Goal: Transaction & Acquisition: Purchase product/service

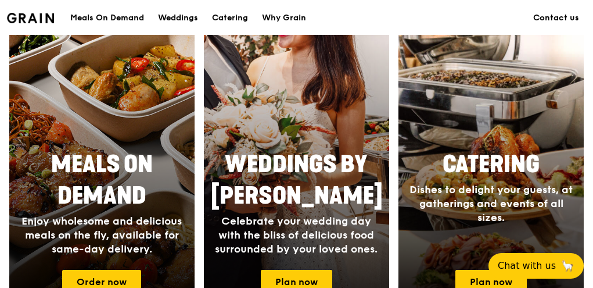
scroll to position [523, 0]
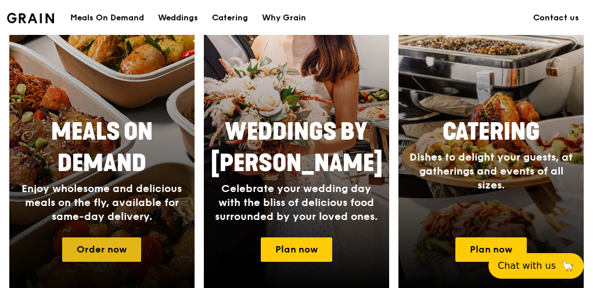
click at [125, 250] on link "Order now" at bounding box center [101, 249] width 79 height 24
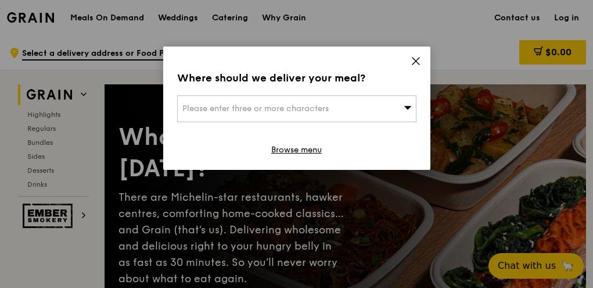
click at [417, 62] on icon at bounding box center [416, 61] width 10 height 10
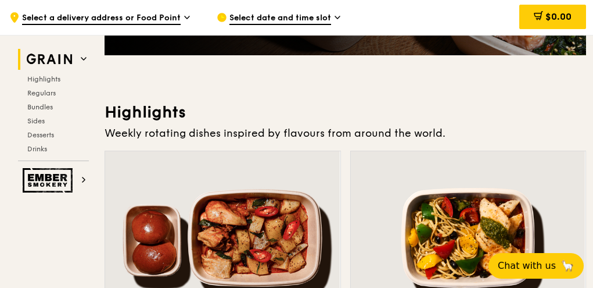
scroll to position [290, 0]
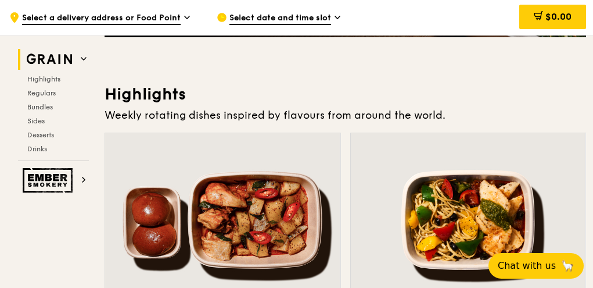
click at [180, 18] on div ".cls-1 { fill: none; stroke: #fff; stroke-linecap: round; stroke-linejoin: roun…" at bounding box center [103, 17] width 189 height 35
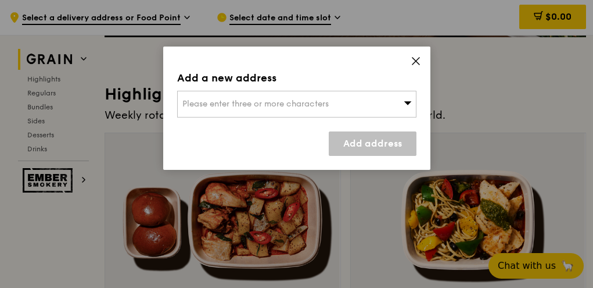
click at [408, 103] on icon at bounding box center [408, 102] width 8 height 9
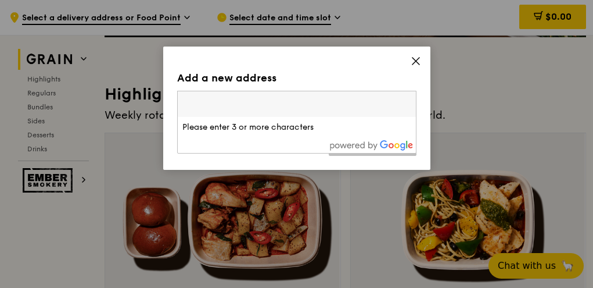
click at [417, 66] on span at bounding box center [416, 62] width 10 height 13
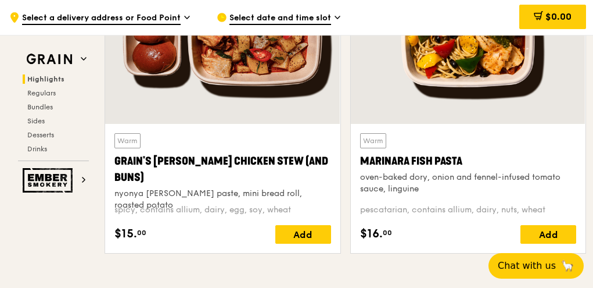
scroll to position [349, 0]
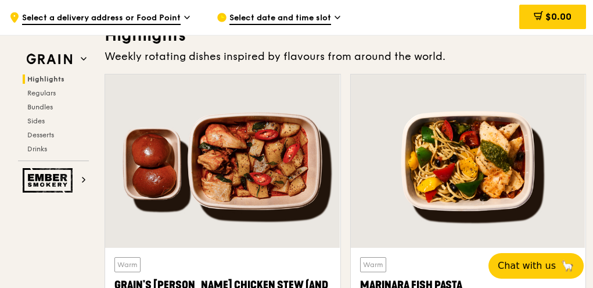
click at [182, 16] on div ".cls-1 { fill: none; stroke: #fff; stroke-linecap: round; stroke-linejoin: roun…" at bounding box center [103, 17] width 189 height 35
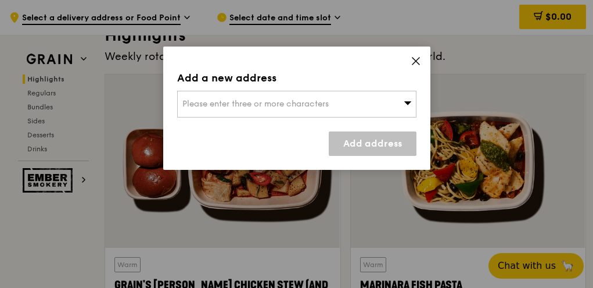
click at [406, 105] on icon at bounding box center [408, 102] width 8 height 9
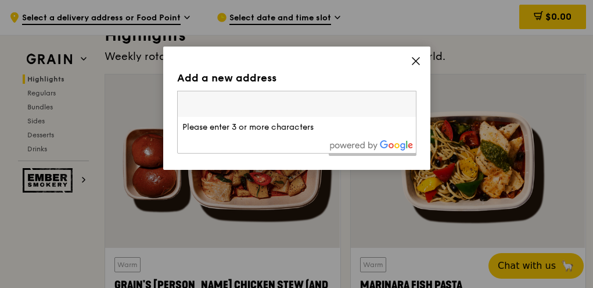
click at [245, 113] on input "search" at bounding box center [297, 104] width 238 height 26
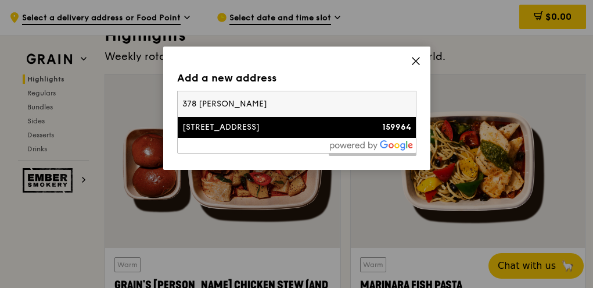
type input "378 ALEXANDRA HOSP"
click at [225, 127] on div "[STREET_ADDRESS]" at bounding box center [268, 127] width 172 height 12
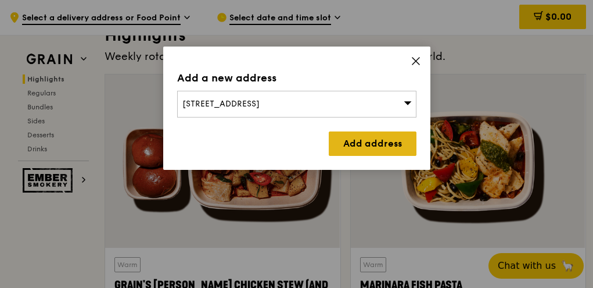
click at [367, 146] on link "Add address" at bounding box center [373, 143] width 88 height 24
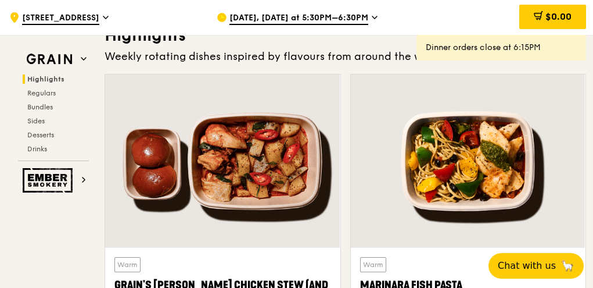
click at [362, 15] on span "Sep 16, Today at 5:30PM–6:30PM" at bounding box center [298, 18] width 139 height 13
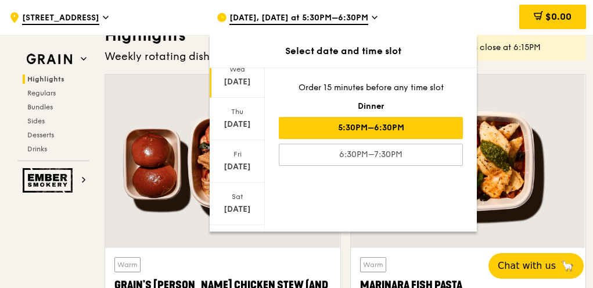
scroll to position [176, 0]
click at [243, 82] on div "Fri Sep 19" at bounding box center [237, 70] width 55 height 42
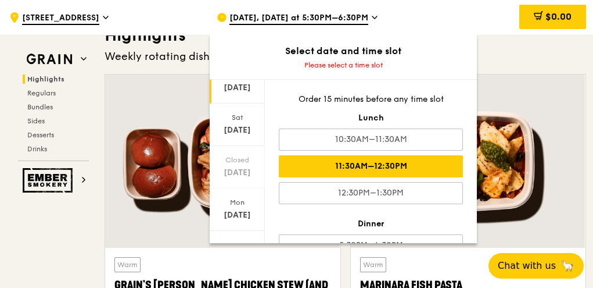
click at [367, 163] on div "11:30AM–12:30PM" at bounding box center [371, 166] width 184 height 22
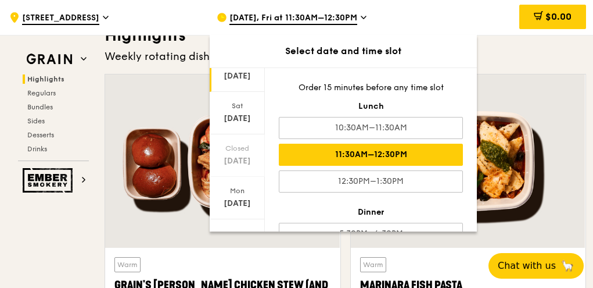
click at [250, 76] on div "Sep 19" at bounding box center [237, 76] width 52 height 12
click at [245, 74] on div "Sep 19" at bounding box center [237, 76] width 52 height 12
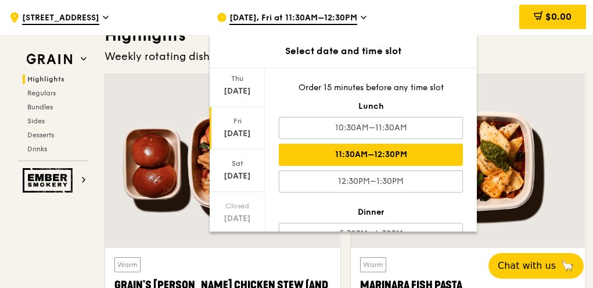
scroll to position [59, 0]
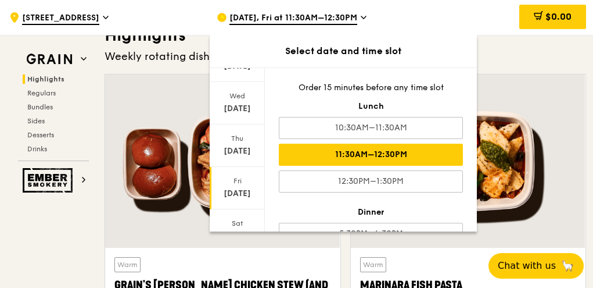
click at [237, 181] on div "Fri" at bounding box center [237, 180] width 52 height 9
click at [236, 181] on div "Fri" at bounding box center [237, 180] width 52 height 9
drag, startPoint x: 236, startPoint y: 181, endPoint x: 247, endPoint y: 197, distance: 18.9
click at [247, 197] on div "Sep 19" at bounding box center [237, 194] width 52 height 12
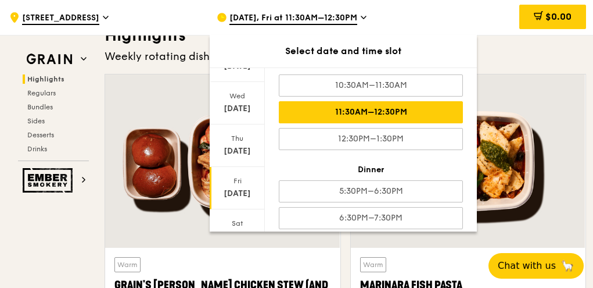
scroll to position [54, 0]
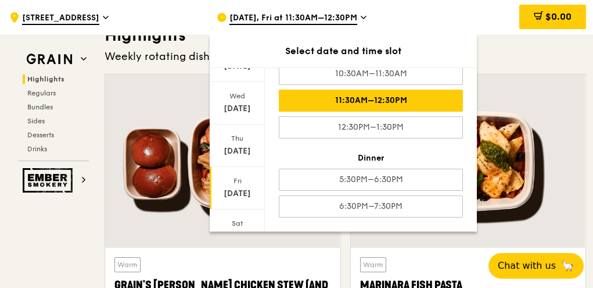
click at [540, 186] on div at bounding box center [468, 160] width 235 height 173
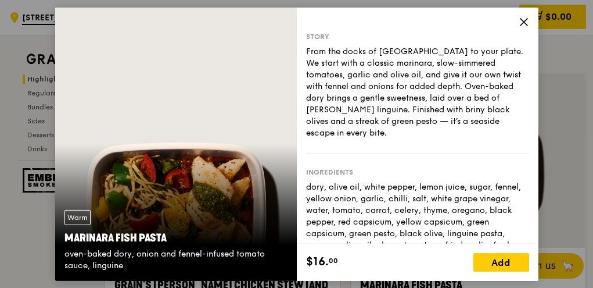
click at [520, 21] on icon at bounding box center [524, 21] width 10 height 10
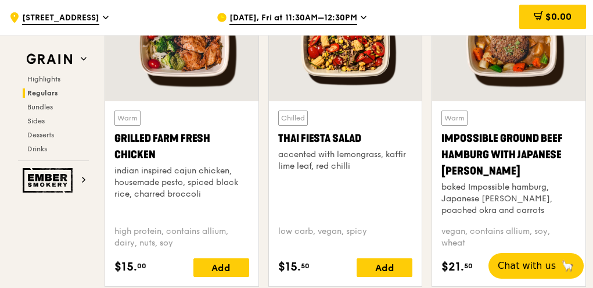
scroll to position [1338, 0]
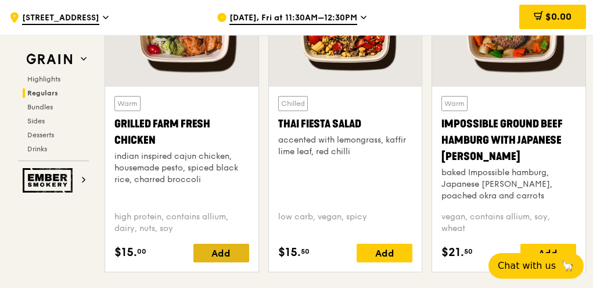
click at [226, 250] on div "Add" at bounding box center [221, 252] width 56 height 19
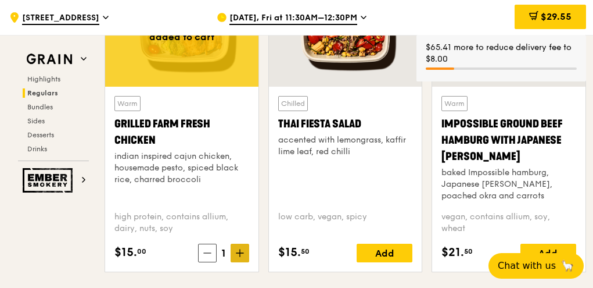
click at [245, 257] on span at bounding box center [240, 252] width 19 height 19
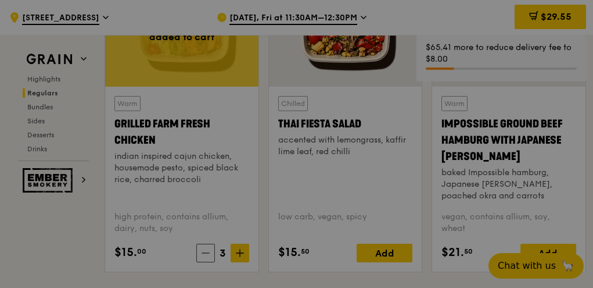
click at [246, 257] on div at bounding box center [296, 144] width 593 height 288
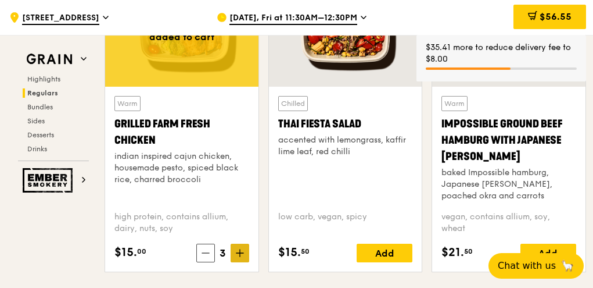
click at [242, 256] on span at bounding box center [240, 252] width 19 height 19
click at [241, 253] on icon at bounding box center [240, 253] width 8 height 8
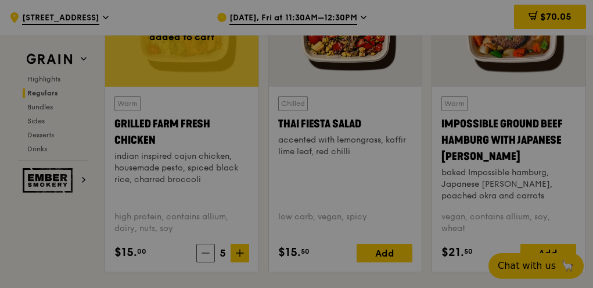
click at [243, 252] on div at bounding box center [296, 144] width 593 height 288
click at [238, 256] on div at bounding box center [296, 144] width 593 height 288
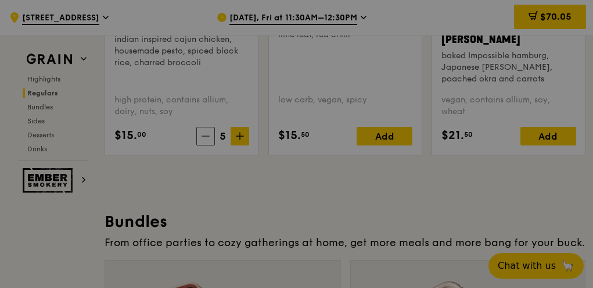
click at [335, 216] on div at bounding box center [296, 144] width 593 height 288
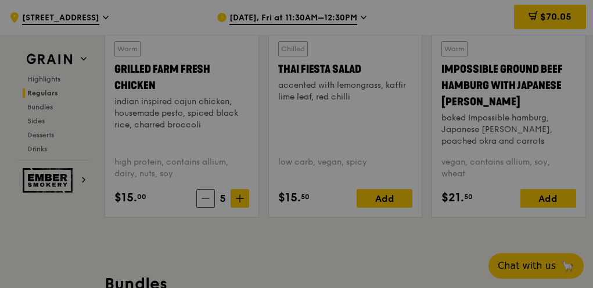
scroll to position [1397, 0]
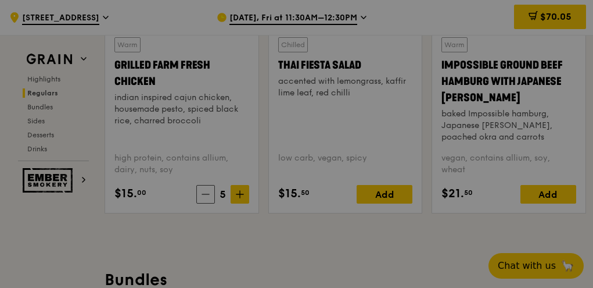
click at [240, 195] on div at bounding box center [296, 144] width 593 height 288
click at [298, 147] on icon at bounding box center [296, 144] width 29 height 29
click at [300, 142] on icon at bounding box center [297, 144] width 18 height 26
click at [239, 192] on div at bounding box center [296, 144] width 593 height 288
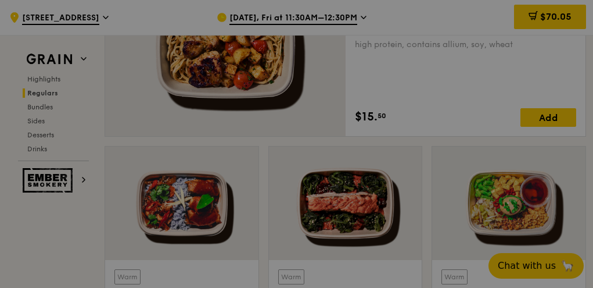
scroll to position [698, 0]
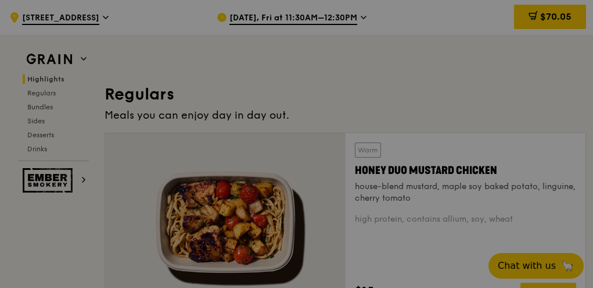
click at [293, 133] on icon at bounding box center [296, 144] width 29 height 29
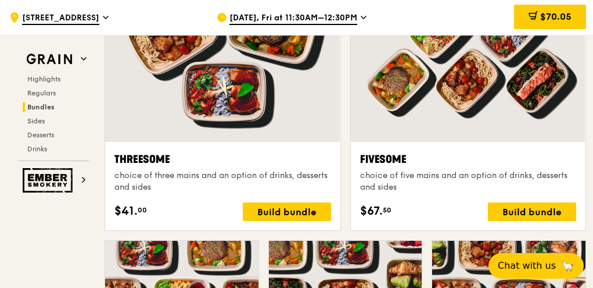
scroll to position [2036, 0]
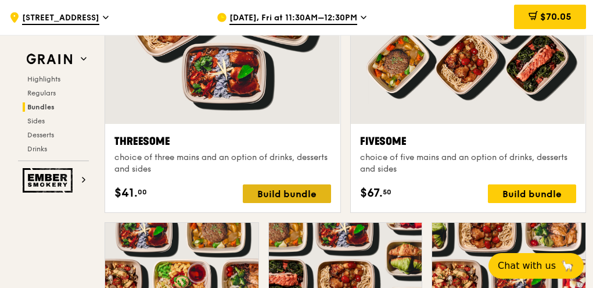
click at [288, 199] on div "Build bundle" at bounding box center [287, 193] width 88 height 19
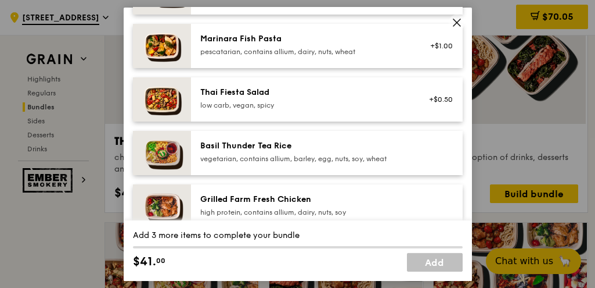
scroll to position [174, 0]
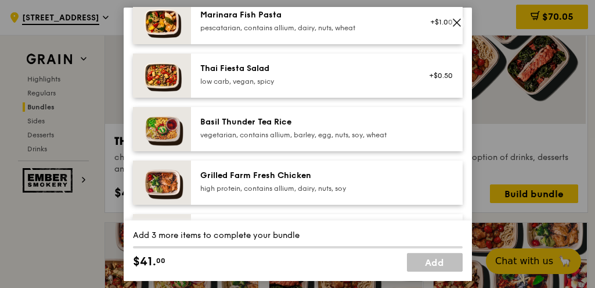
click at [310, 184] on div "high protein, contains allium, dairy, nuts, soy" at bounding box center [304, 187] width 209 height 9
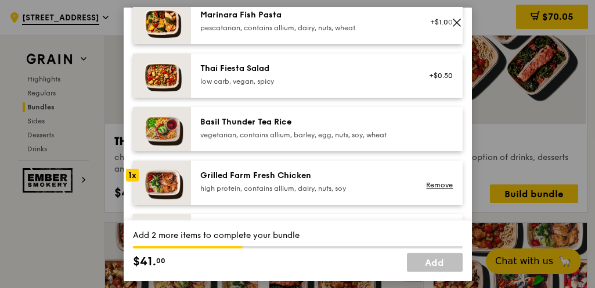
click at [364, 182] on div "Grilled Farm Fresh Chicken high protein, contains allium, dairy, nuts, soy" at bounding box center [304, 180] width 209 height 23
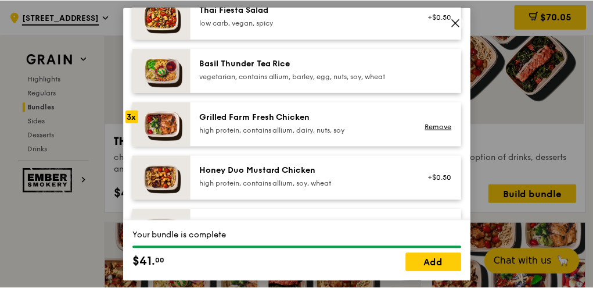
scroll to position [290, 0]
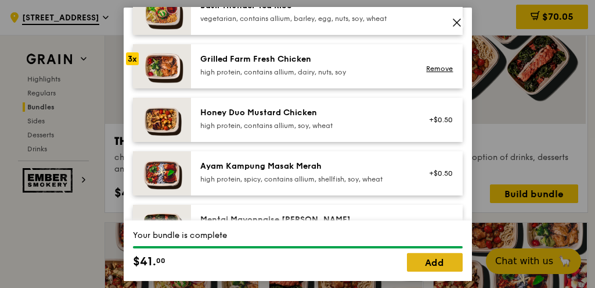
click at [439, 265] on link "Add" at bounding box center [435, 262] width 56 height 19
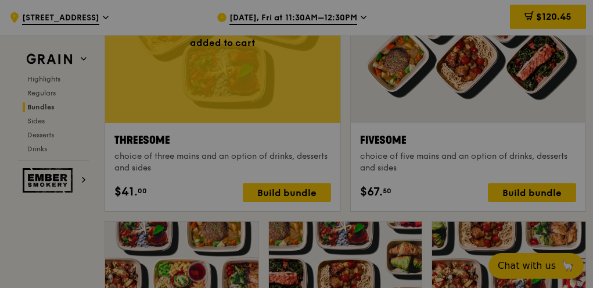
click at [547, 20] on div at bounding box center [296, 144] width 593 height 288
click at [534, 196] on div at bounding box center [296, 144] width 593 height 288
click at [534, 195] on div at bounding box center [296, 144] width 593 height 288
click at [554, 19] on div at bounding box center [296, 144] width 593 height 288
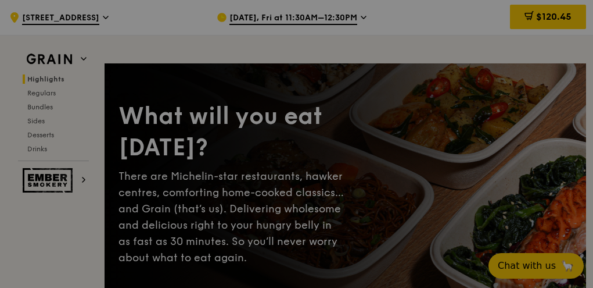
scroll to position [0, 0]
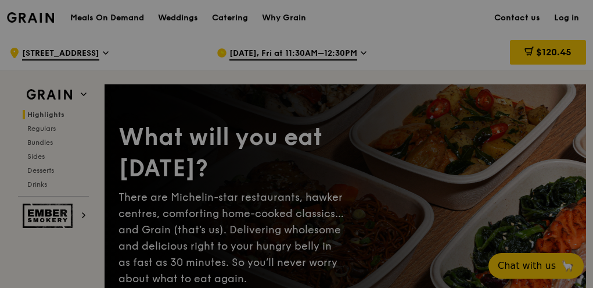
click at [127, 15] on div at bounding box center [296, 144] width 593 height 288
click at [540, 56] on div at bounding box center [296, 144] width 593 height 288
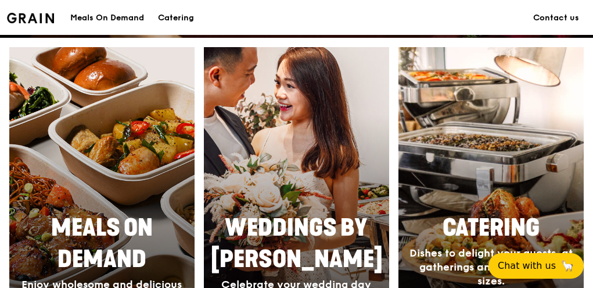
scroll to position [523, 0]
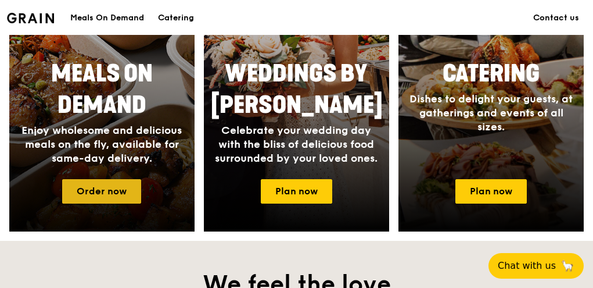
click at [106, 189] on link "Order now" at bounding box center [101, 191] width 79 height 24
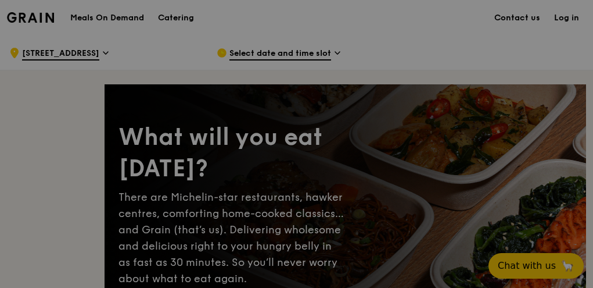
click at [318, 51] on div at bounding box center [296, 144] width 593 height 288
click at [338, 52] on div at bounding box center [296, 144] width 593 height 288
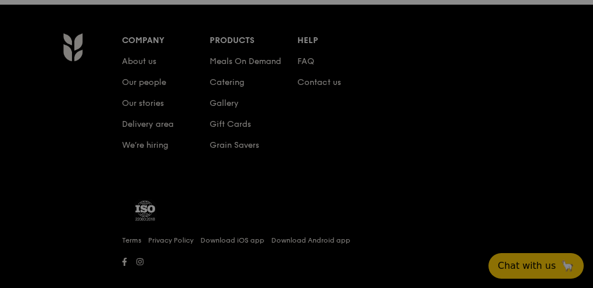
scroll to position [389, 0]
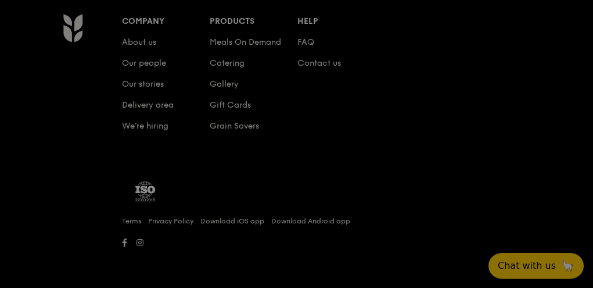
click at [519, 268] on div at bounding box center [296, 144] width 593 height 288
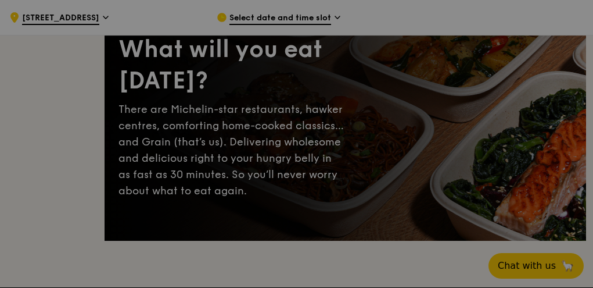
scroll to position [0, 0]
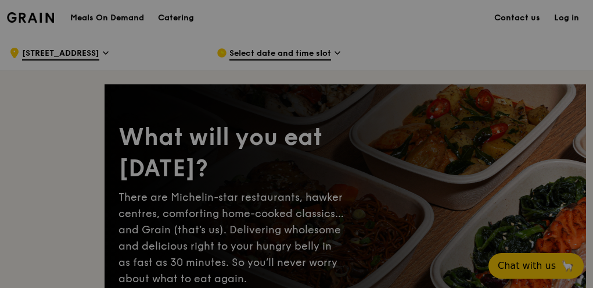
click at [256, 52] on div at bounding box center [296, 144] width 593 height 288
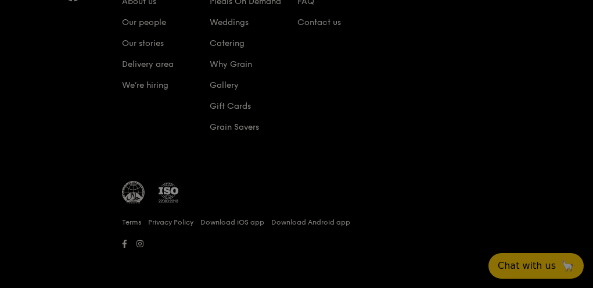
scroll to position [396, 0]
